Goal: Task Accomplishment & Management: Manage account settings

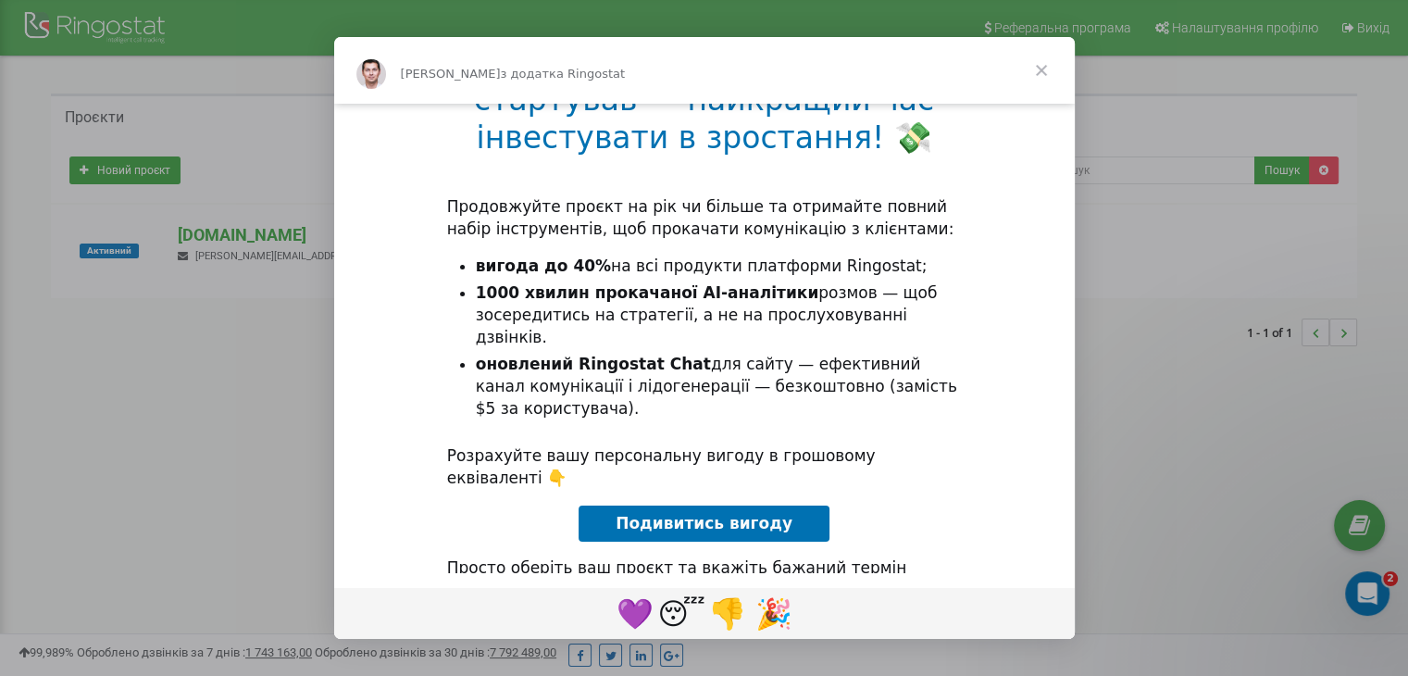
scroll to position [203, 0]
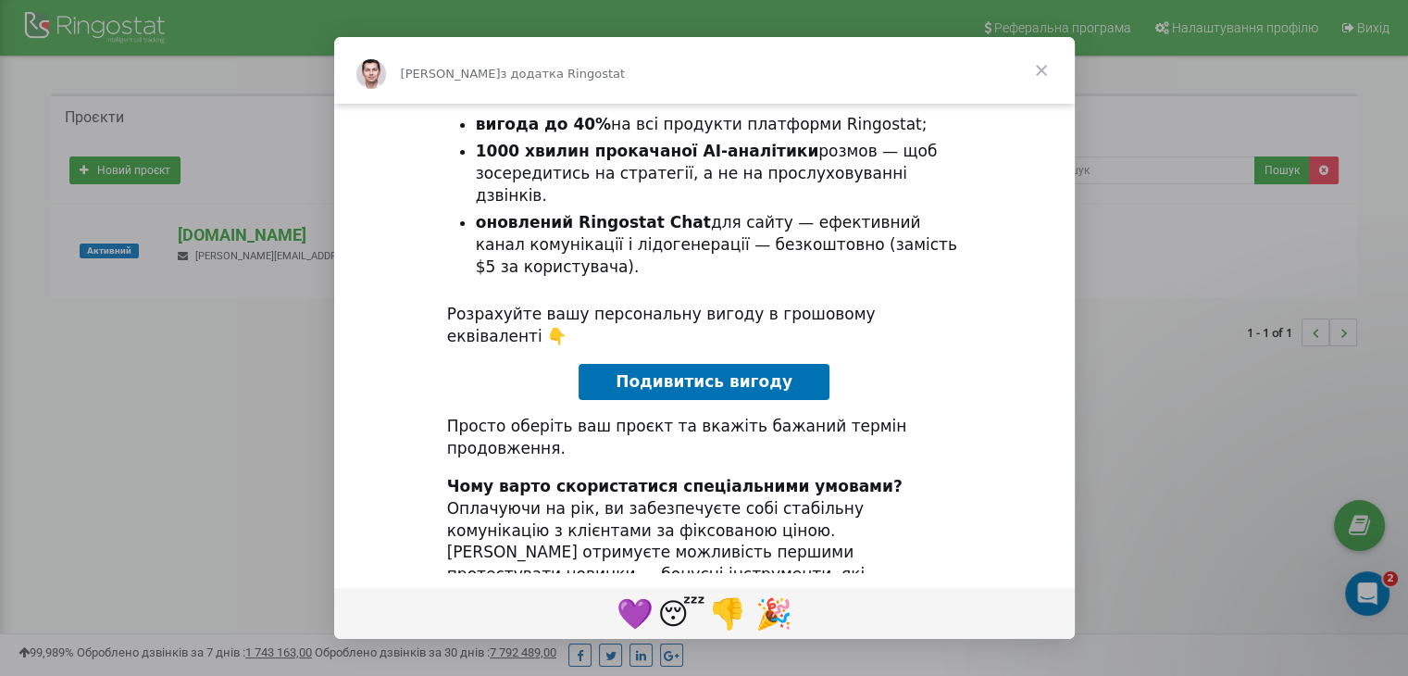
click at [1029, 68] on span "Закрити" at bounding box center [1041, 70] width 67 height 67
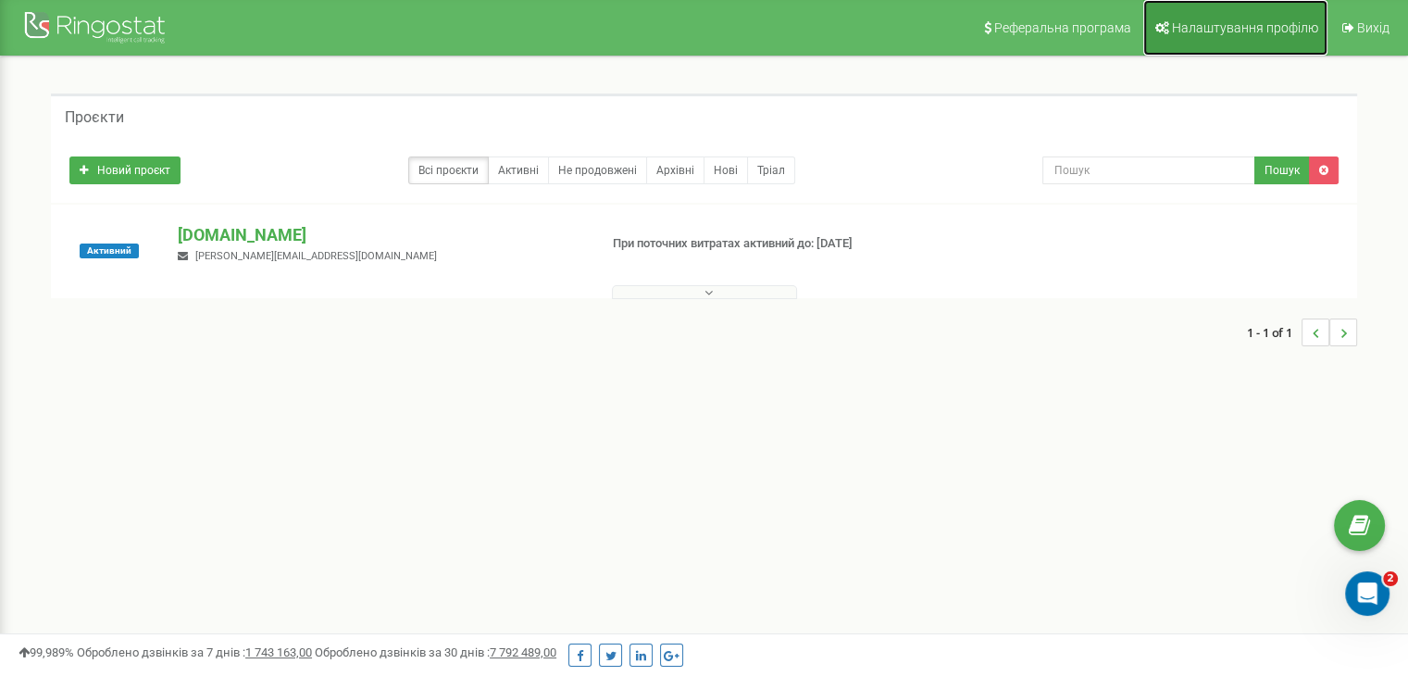
click at [1213, 46] on link "Налаштування профілю" at bounding box center [1235, 28] width 184 height 56
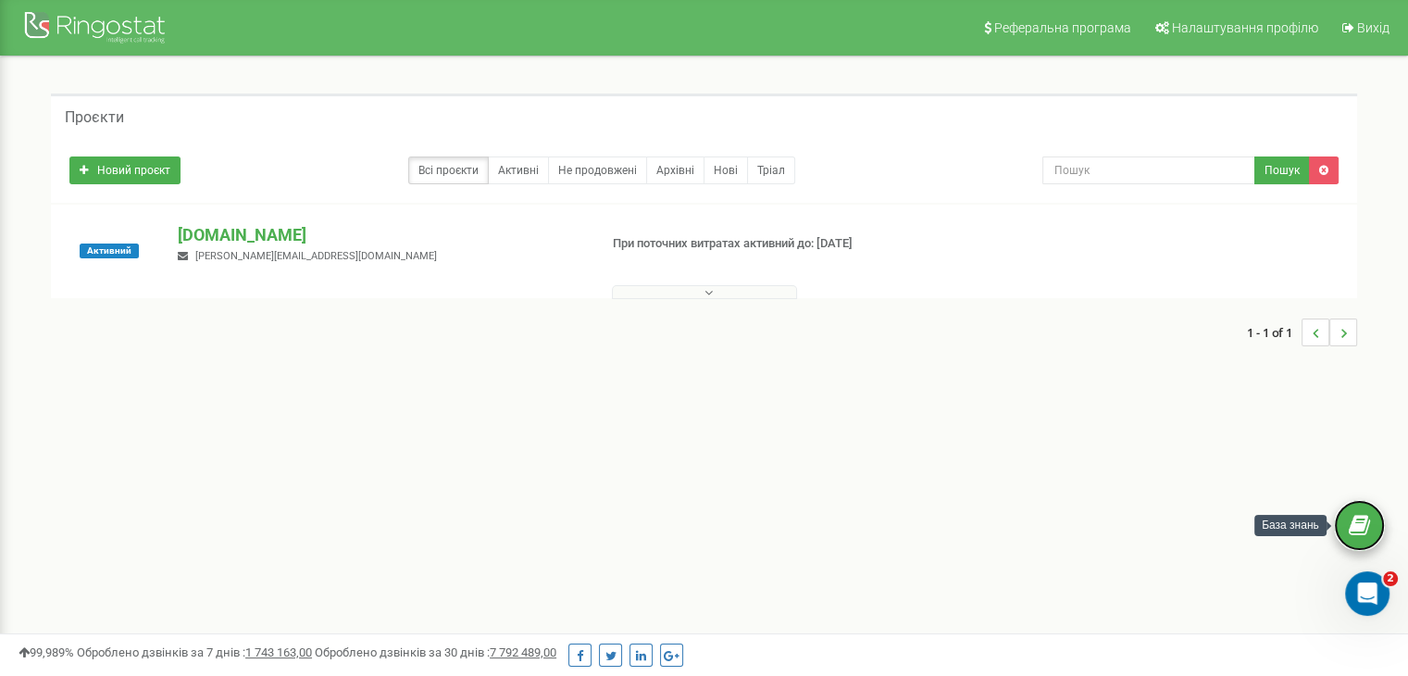
click at [1372, 532] on link at bounding box center [1359, 525] width 51 height 51
